Goal: Transaction & Acquisition: Purchase product/service

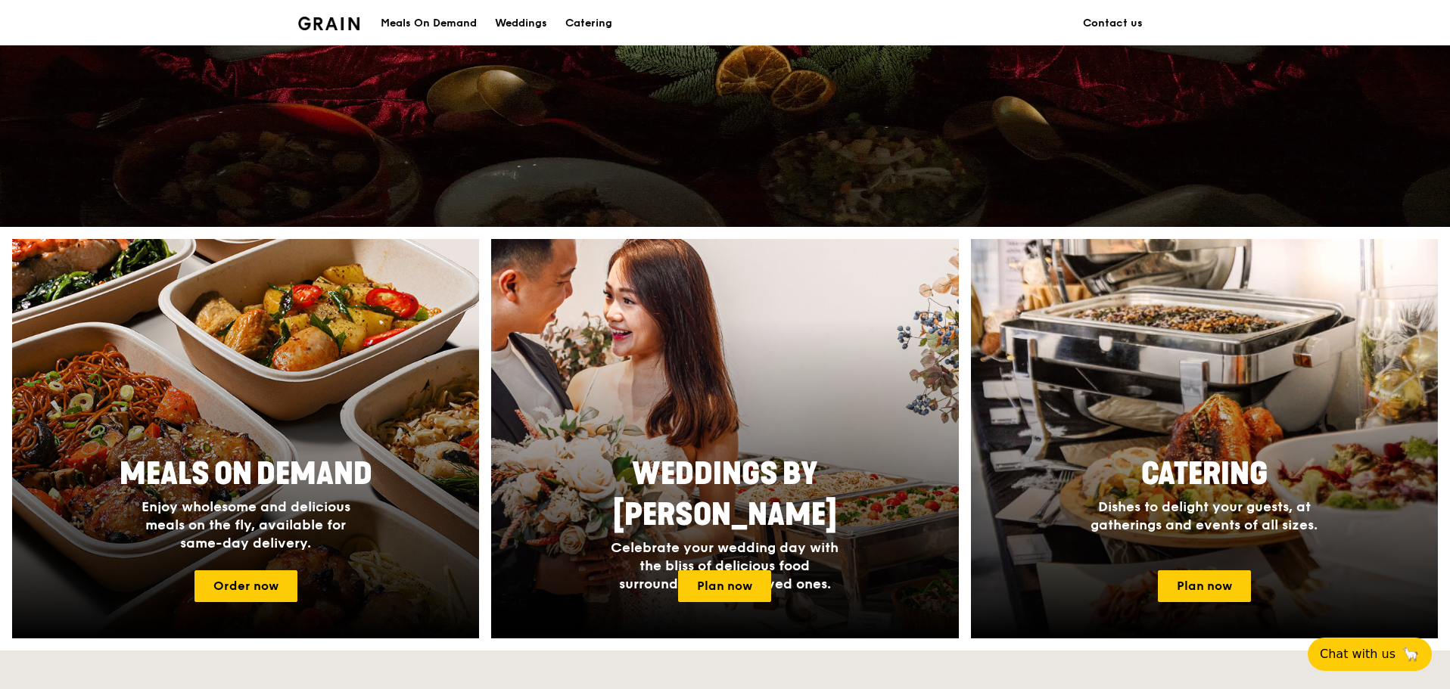
scroll to position [454, 0]
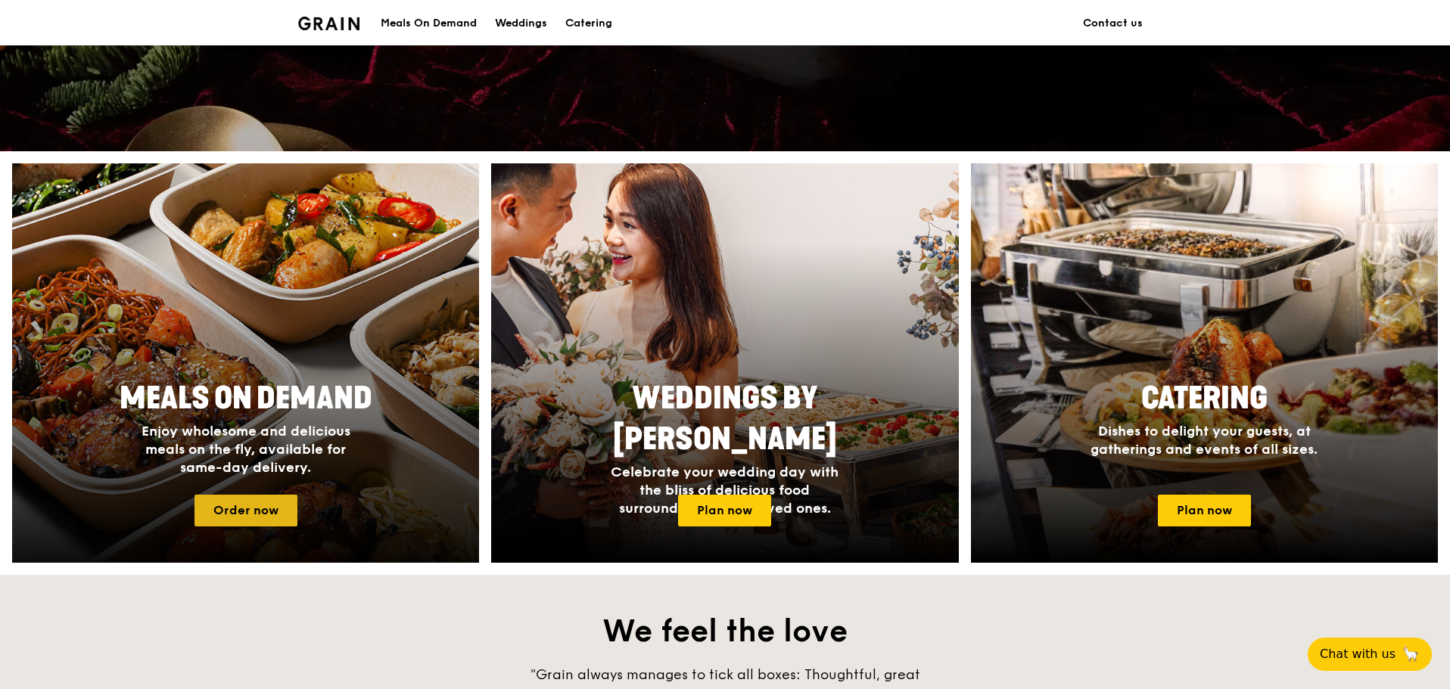
click at [269, 507] on link "Order now" at bounding box center [245, 511] width 103 height 32
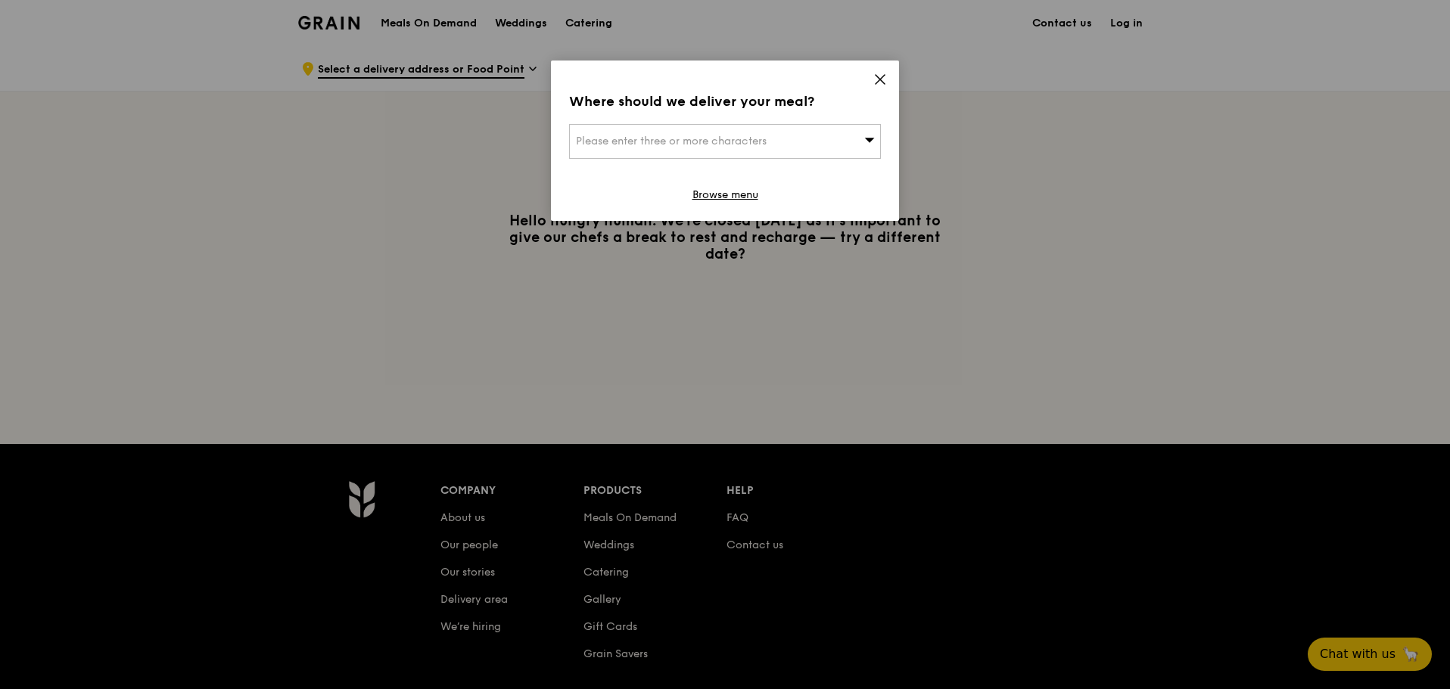
click at [786, 130] on div "Please enter three or more characters" at bounding box center [725, 141] width 312 height 35
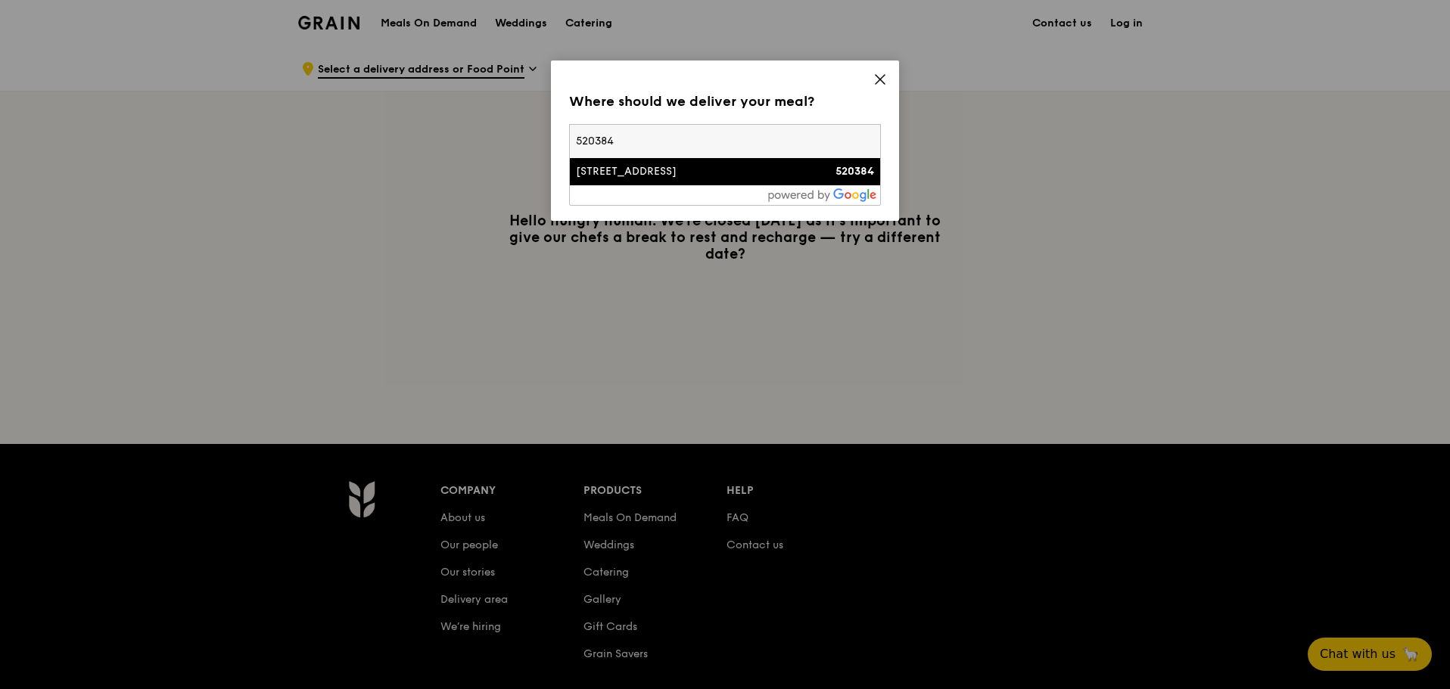
type input "520384"
click at [749, 170] on div "[STREET_ADDRESS]" at bounding box center [688, 171] width 224 height 15
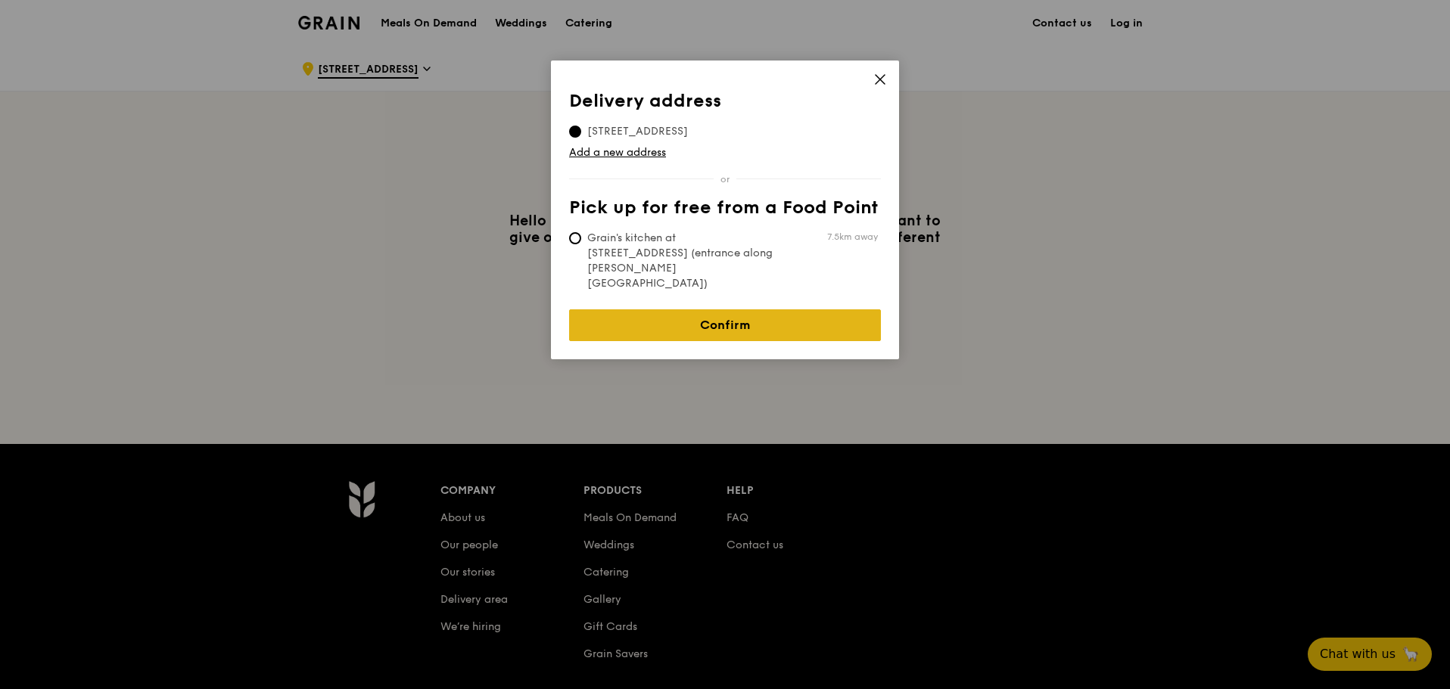
click at [729, 310] on link "Confirm" at bounding box center [725, 326] width 312 height 32
